Goal: Task Accomplishment & Management: Use online tool/utility

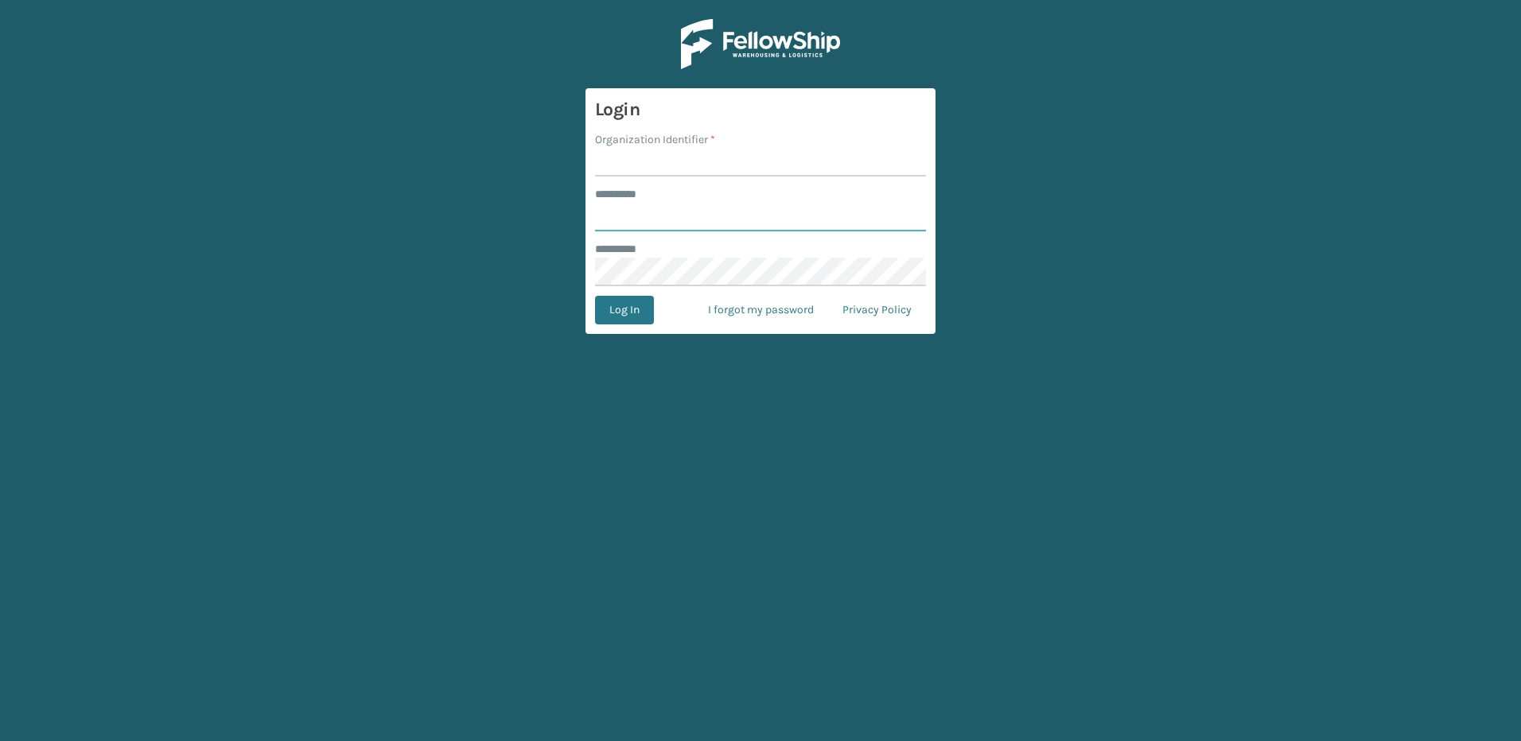
type input "********"
click at [622, 155] on input "Organization Identifier *" at bounding box center [760, 162] width 331 height 29
type input "Fellowship - East"
click at [630, 297] on button "Log In" at bounding box center [624, 310] width 59 height 29
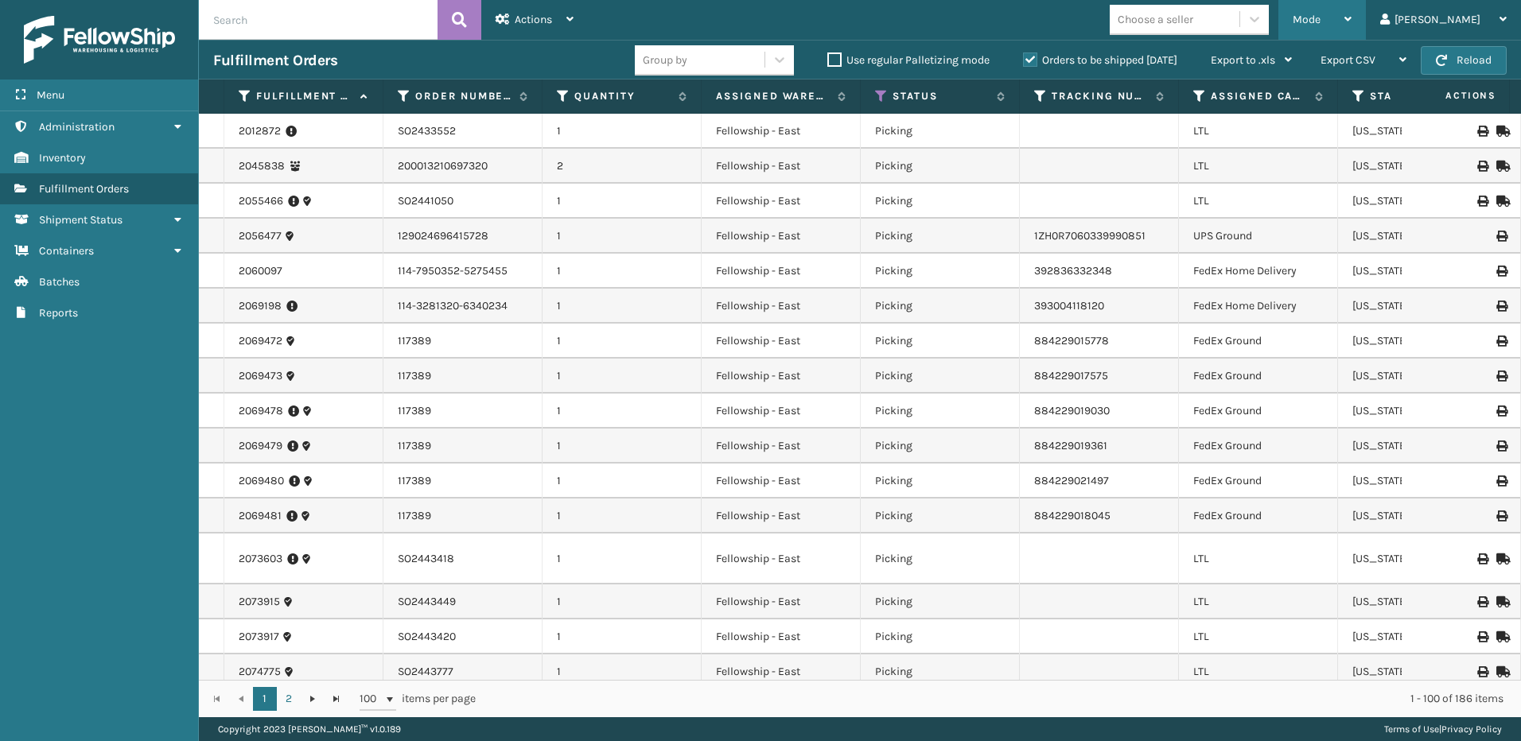
click at [1351, 21] on div "Mode" at bounding box center [1321, 20] width 59 height 40
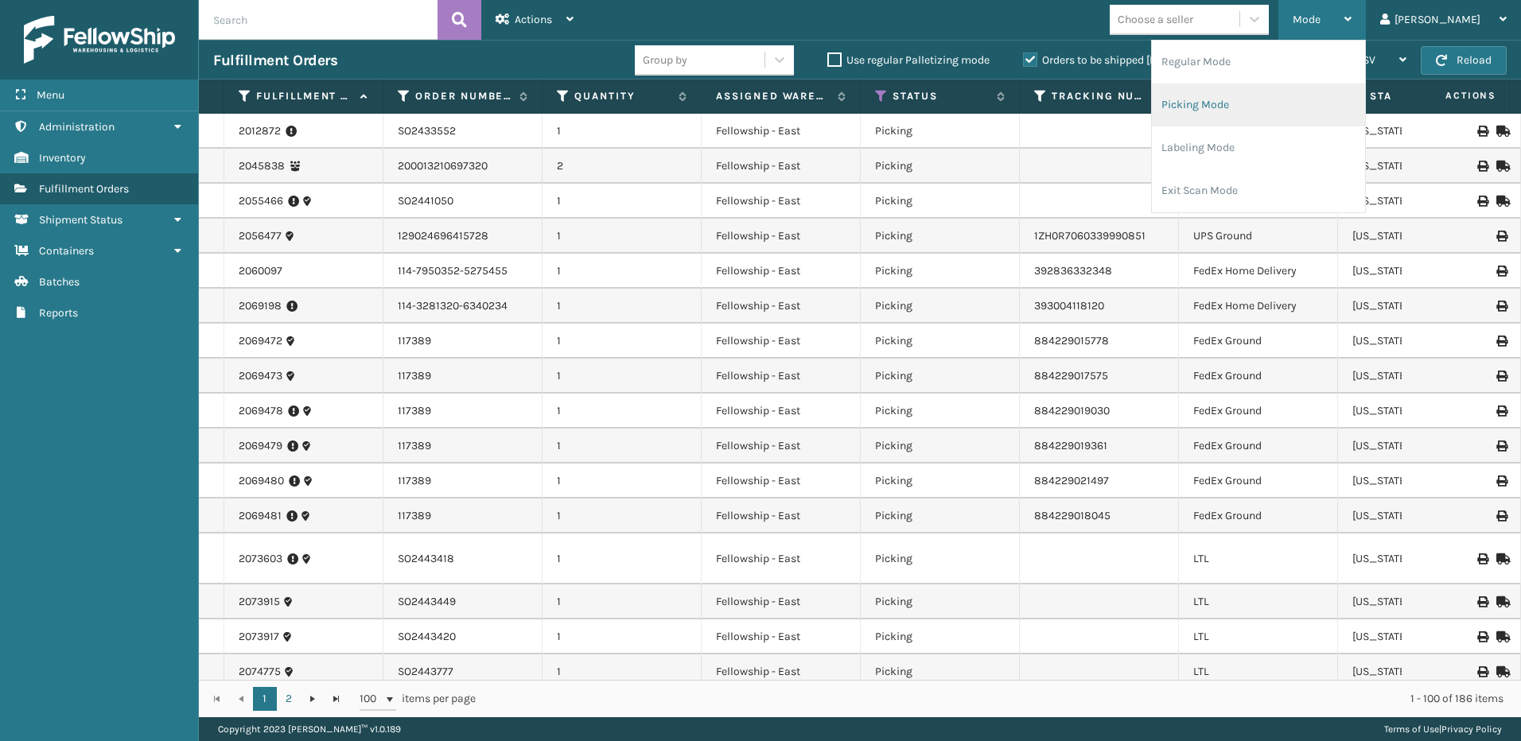
click at [1226, 113] on li "Picking Mode" at bounding box center [1258, 105] width 213 height 43
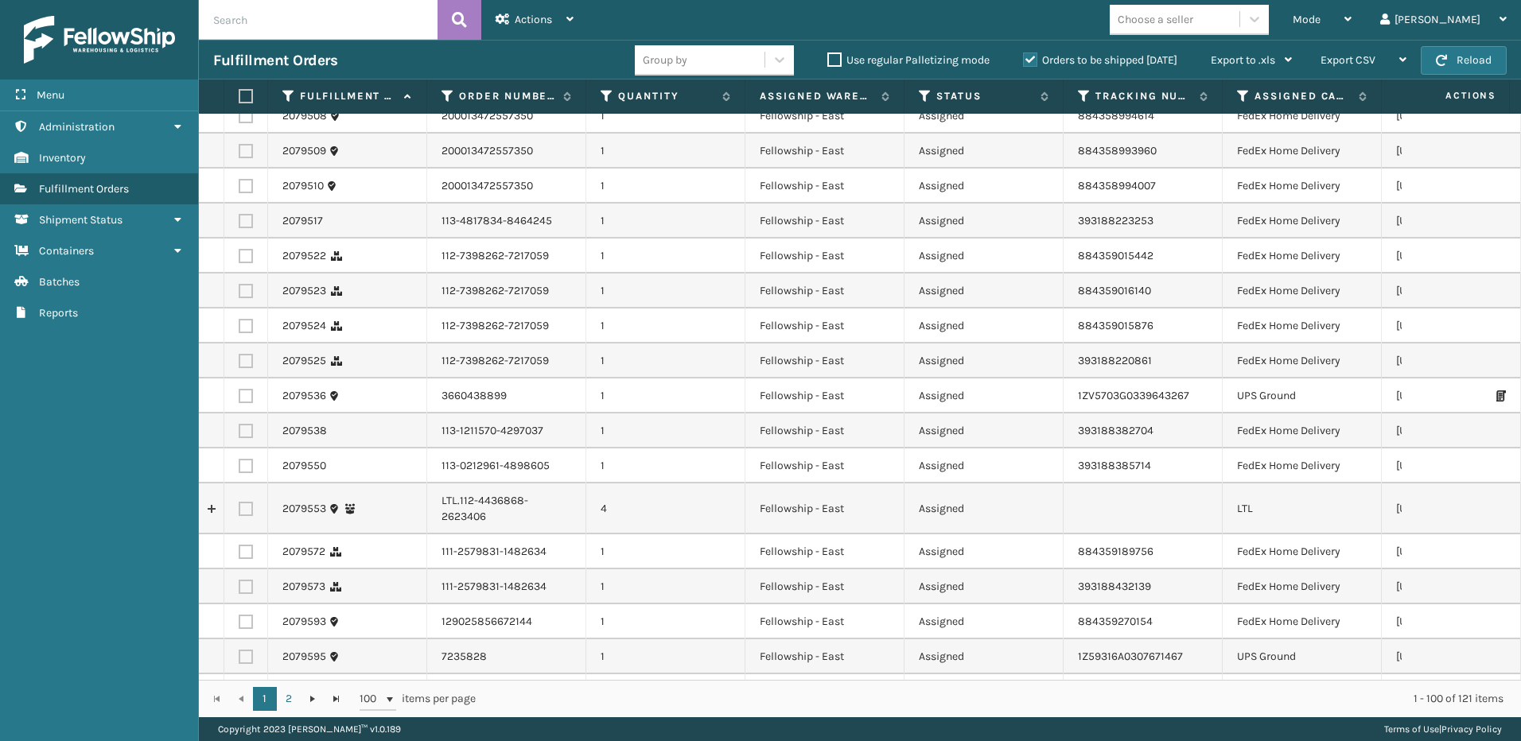
scroll to position [1511, 0]
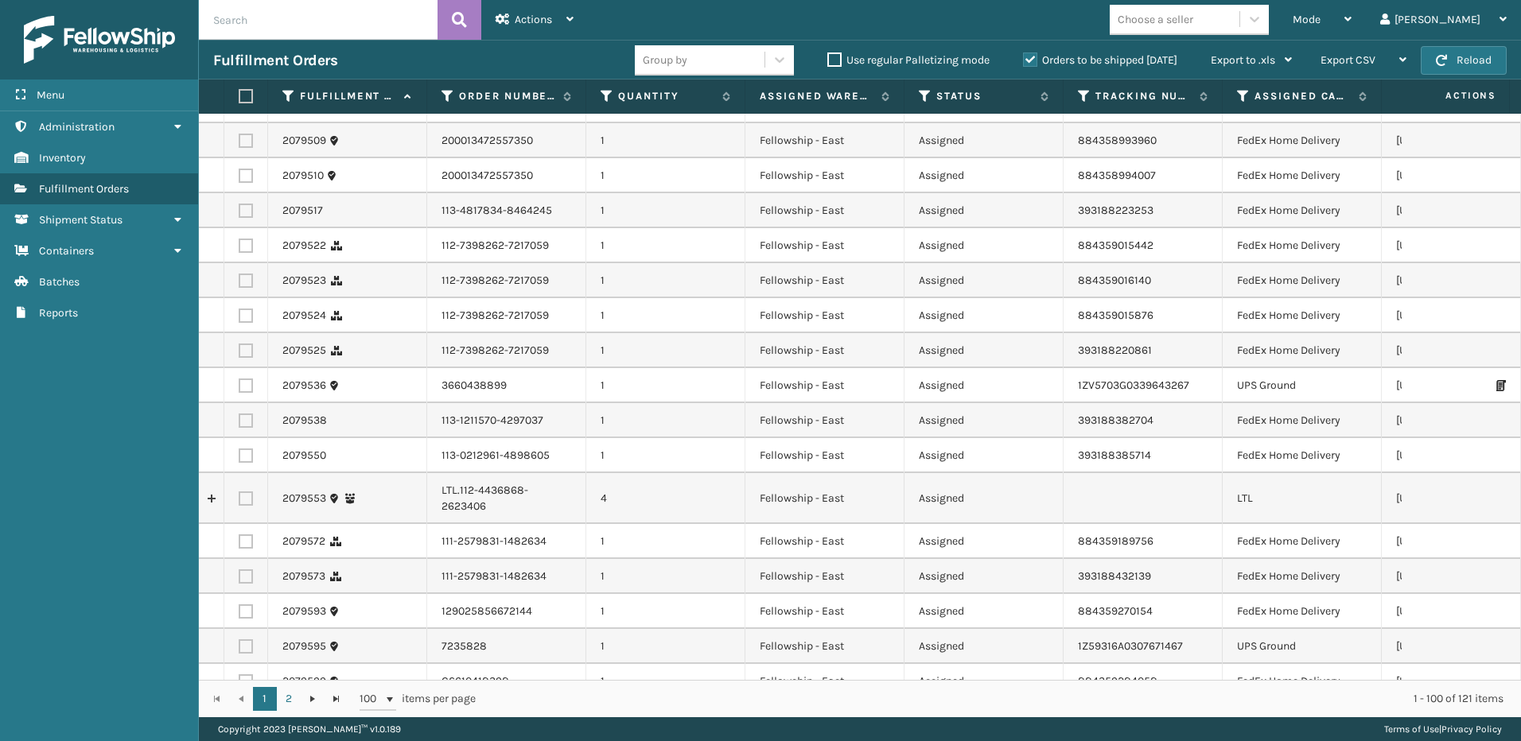
click at [243, 493] on label at bounding box center [246, 499] width 14 height 14
click at [239, 493] on input "checkbox" at bounding box center [239, 497] width 1 height 10
checkbox input "true"
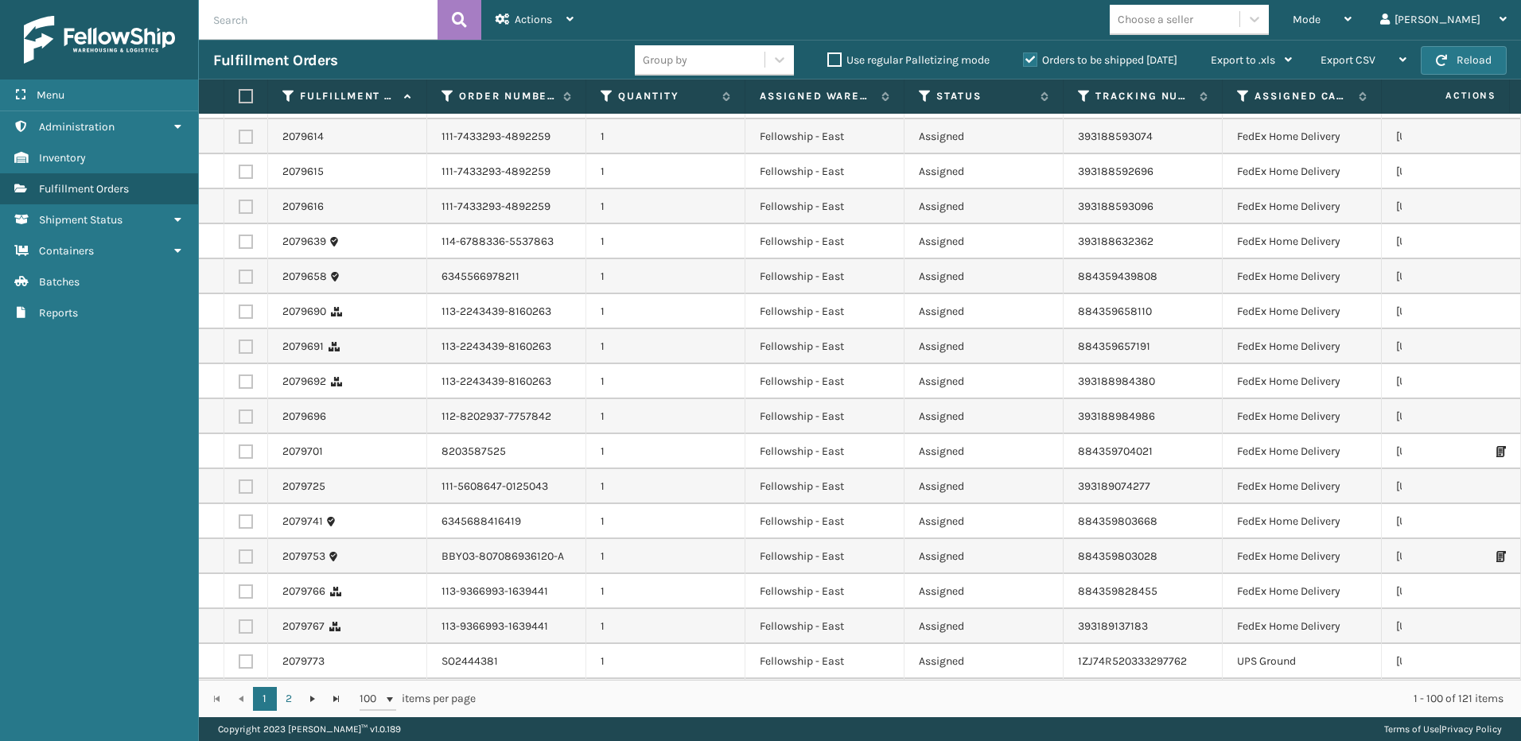
scroll to position [2007, 0]
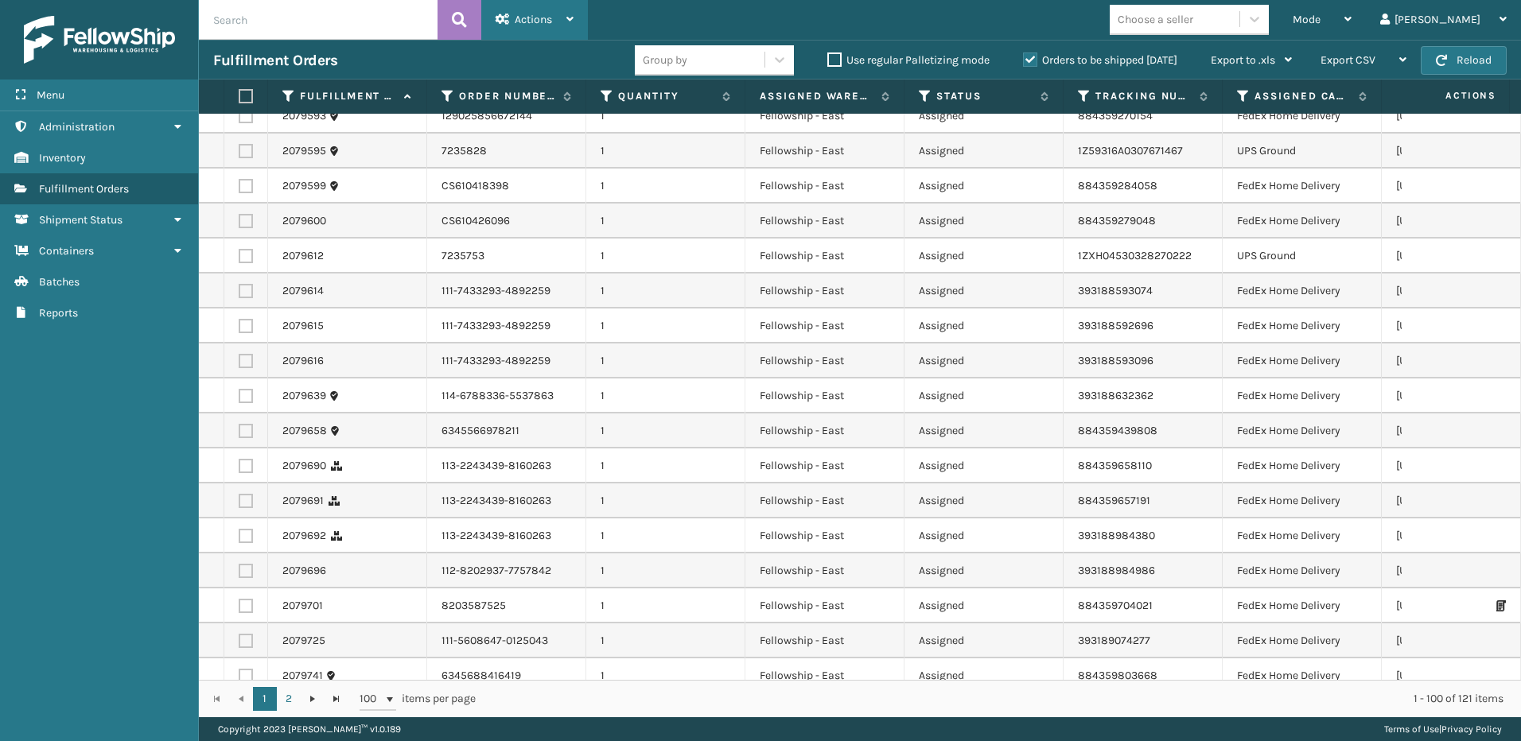
click at [555, 24] on div "Actions" at bounding box center [535, 20] width 78 height 40
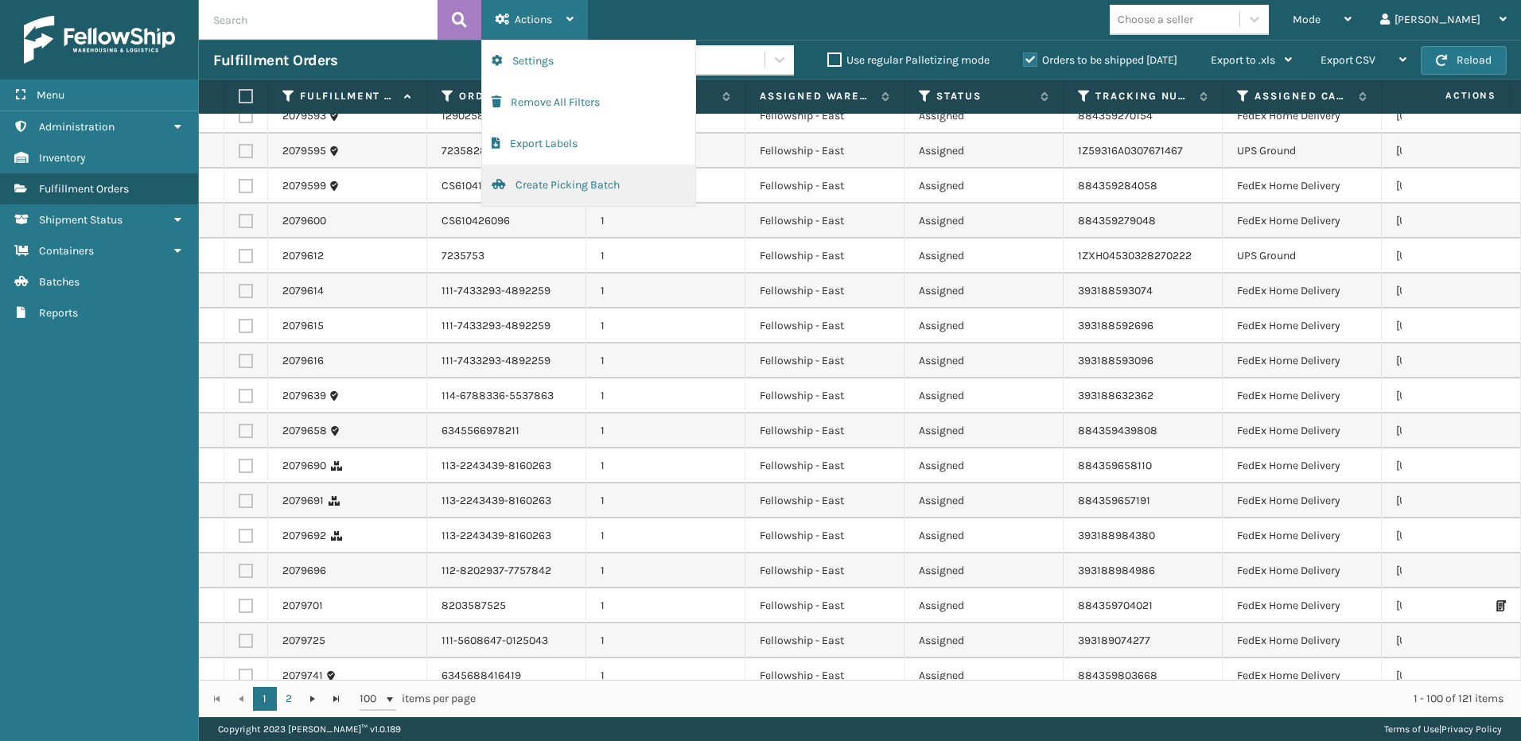
click at [550, 181] on button "Create Picking Batch" at bounding box center [588, 185] width 213 height 41
